Goal: Information Seeking & Learning: Check status

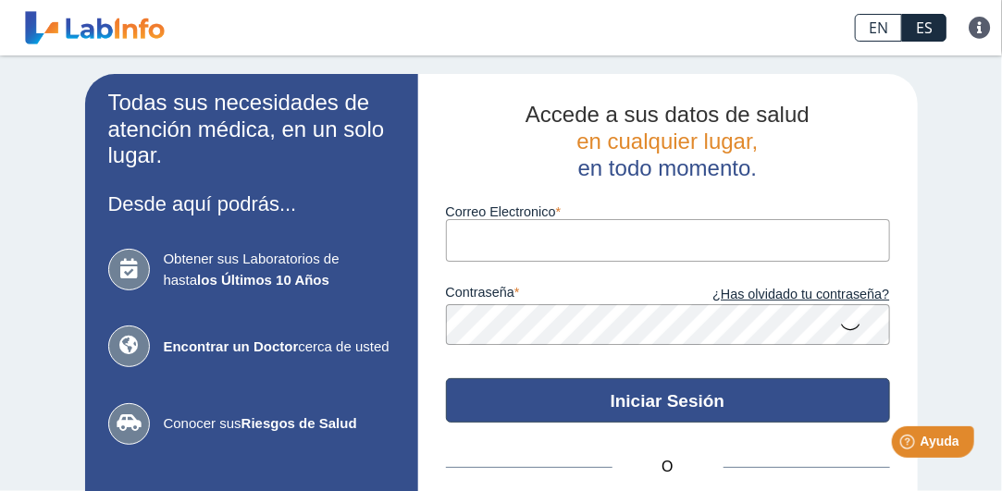
type input "[EMAIL_ADDRESS][DOMAIN_NAME]"
click at [760, 405] on button "Iniciar Sesión" at bounding box center [668, 400] width 444 height 44
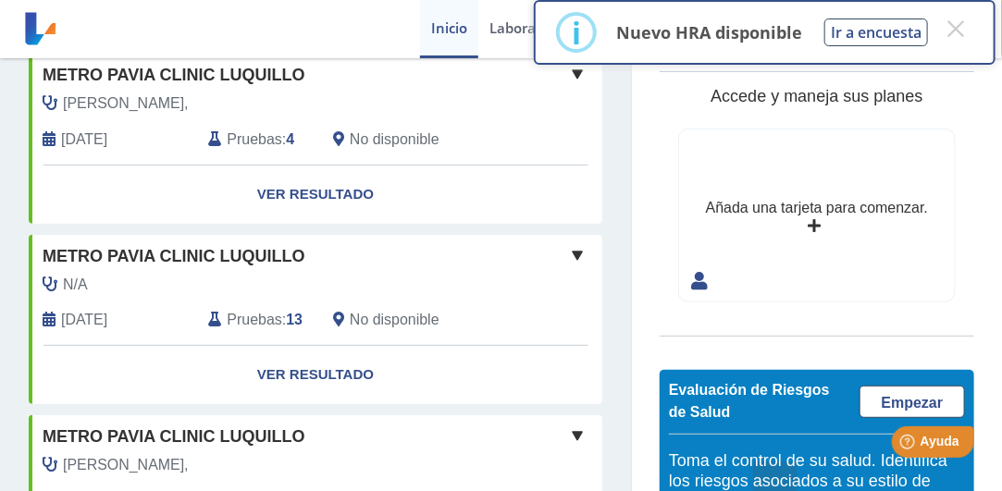
scroll to position [149, 0]
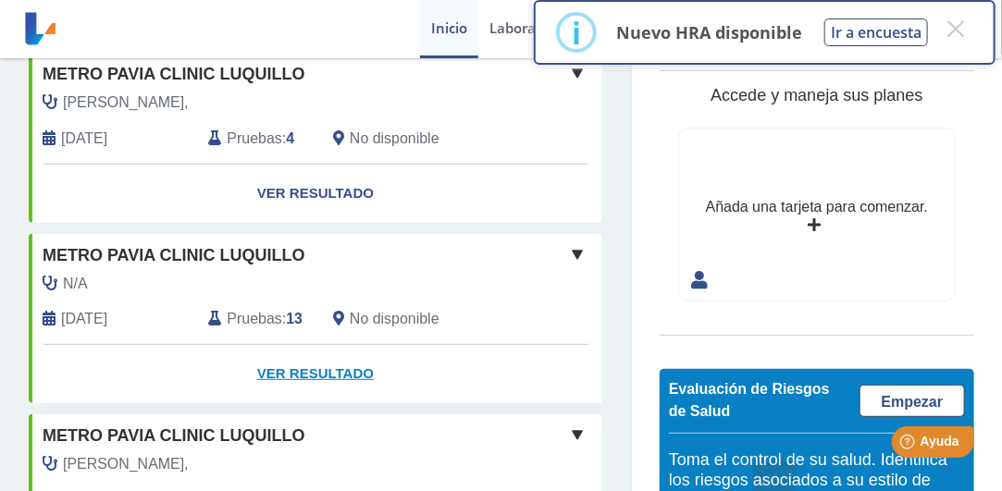
click at [344, 370] on link "Ver Resultado" at bounding box center [316, 374] width 574 height 58
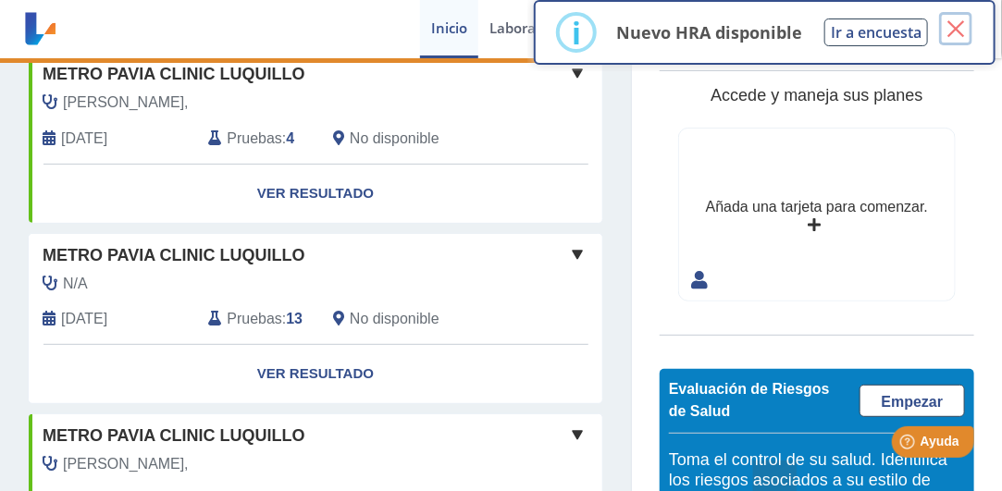
click at [956, 30] on button "×" at bounding box center [955, 28] width 33 height 33
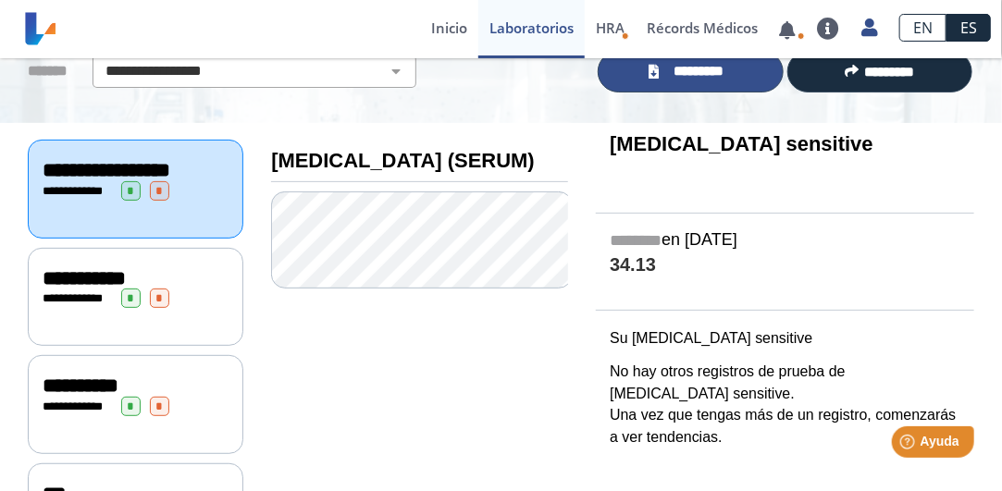
click at [738, 79] on link "*********" at bounding box center [690, 72] width 185 height 42
